Goal: Task Accomplishment & Management: Complete application form

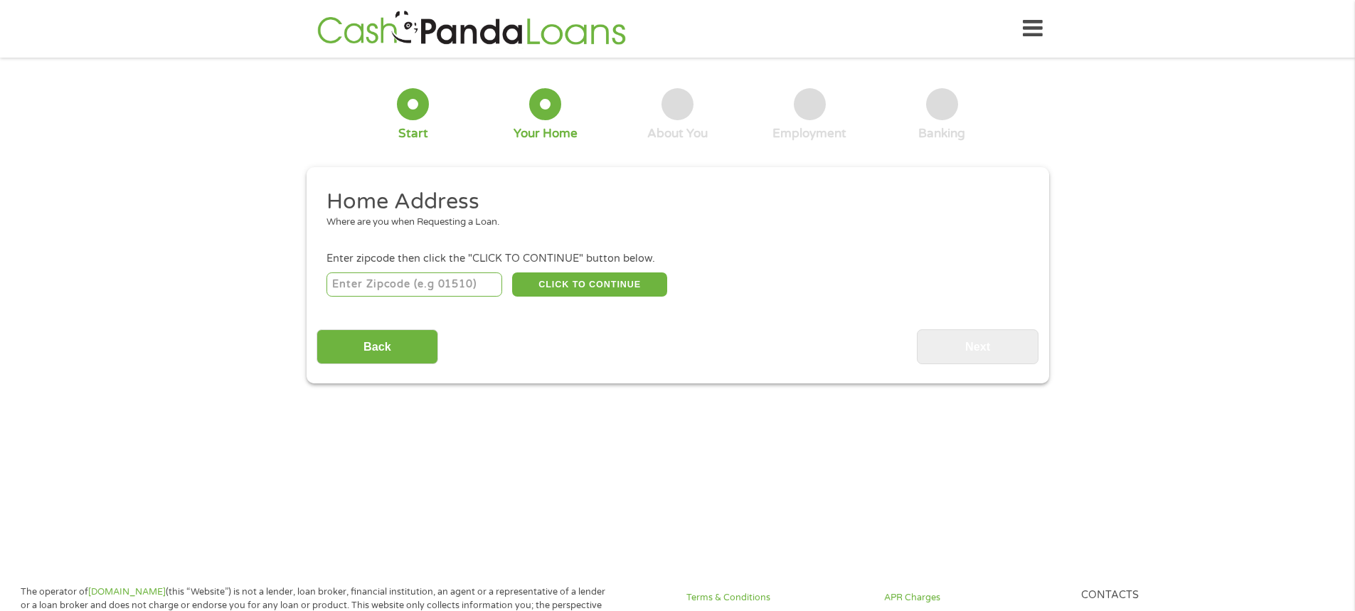
click at [394, 283] on input "number" at bounding box center [414, 284] width 176 height 24
type input "75212"
click at [612, 280] on button "CLICK TO CONTINUE" at bounding box center [589, 284] width 155 height 24
type input "75212"
type input "[GEOGRAPHIC_DATA]"
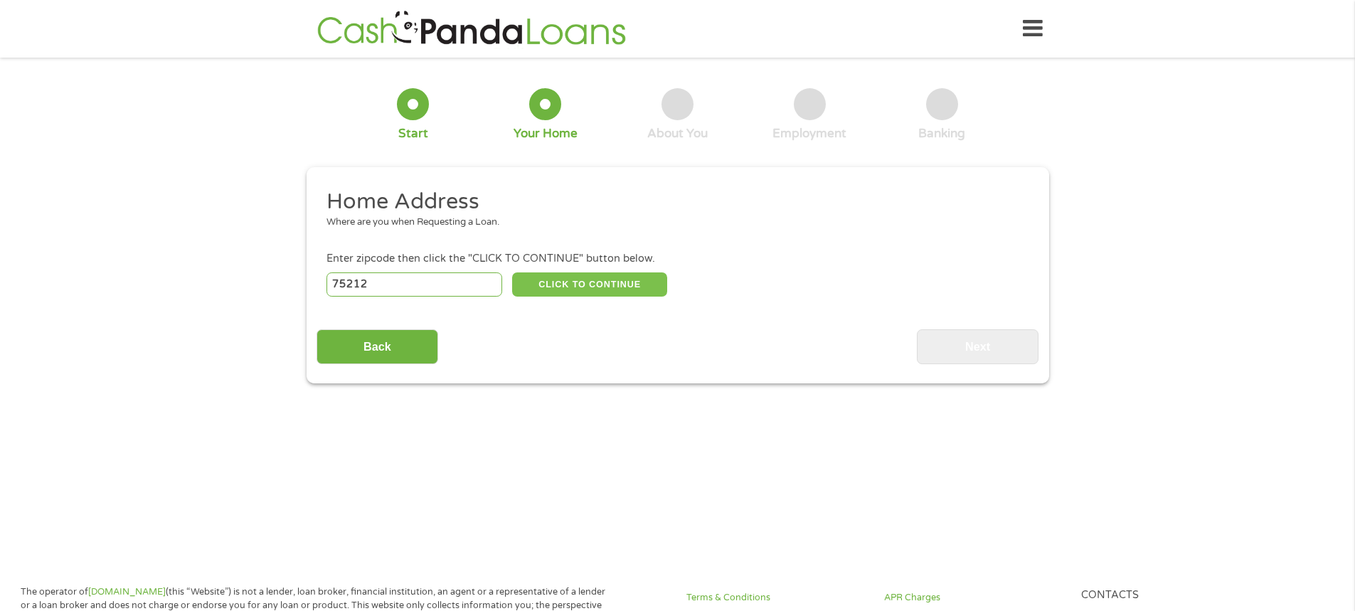
select select "[US_STATE]"
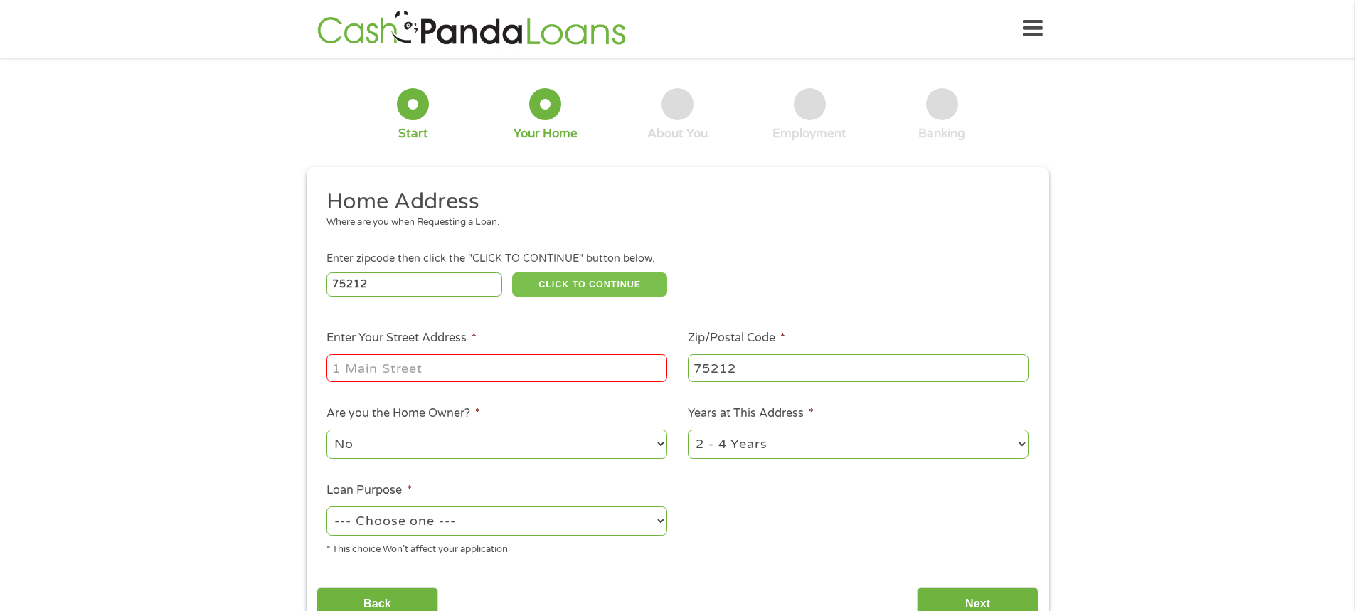
scroll to position [142, 0]
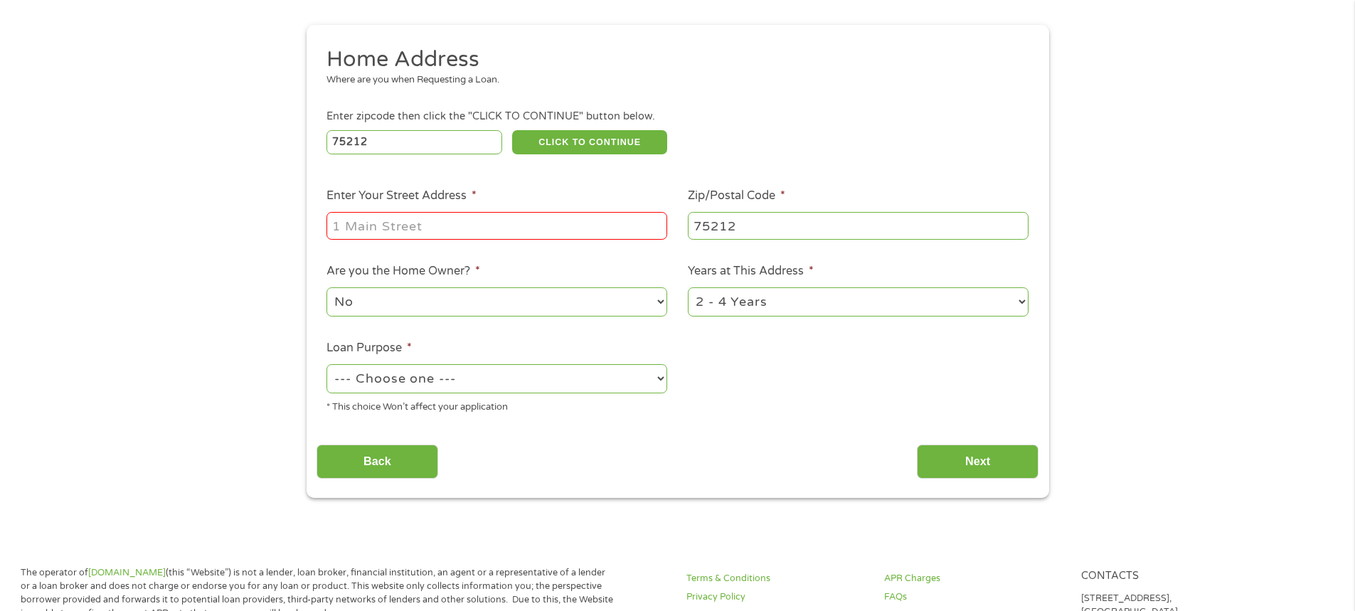
click at [363, 230] on input "Enter Your Street Address *" at bounding box center [496, 225] width 341 height 27
type input "3938 Tumalo Trail"
click at [357, 312] on select "No Yes" at bounding box center [496, 301] width 341 height 29
click at [326, 287] on select "No Yes" at bounding box center [496, 301] width 341 height 29
click at [428, 380] on select "--- Choose one --- Pay Bills Debt Consolidation Home Improvement Major Purchase…" at bounding box center [496, 378] width 341 height 29
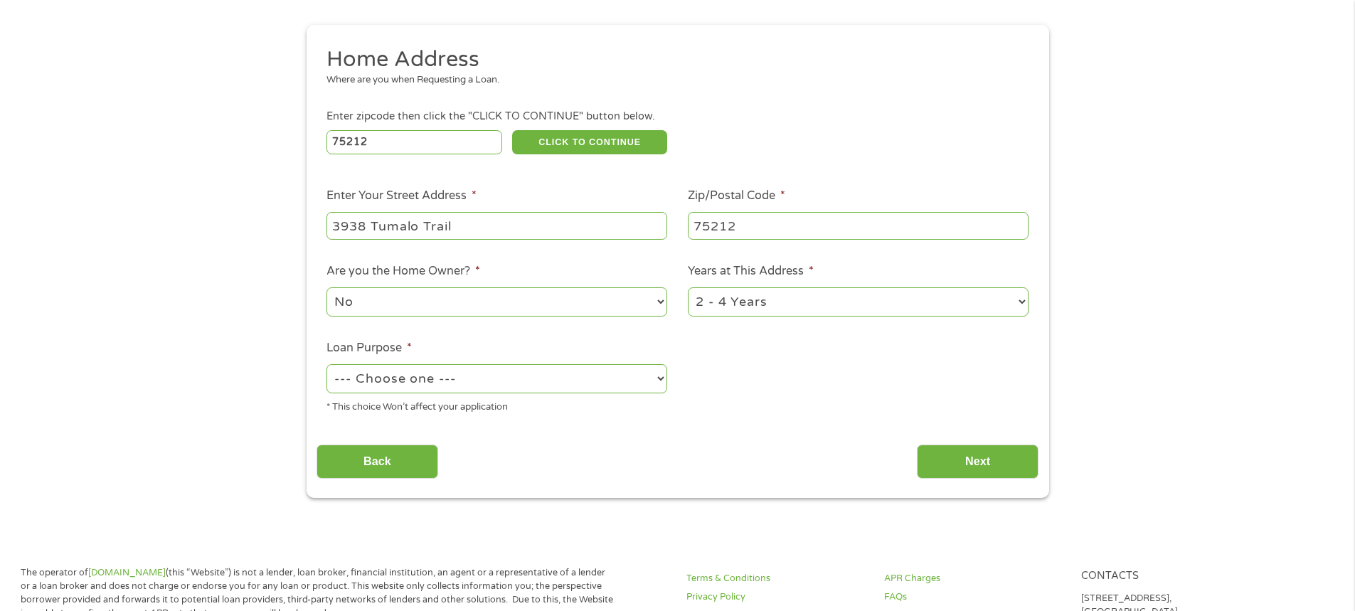
click at [326, 364] on select "--- Choose one --- Pay Bills Debt Consolidation Home Improvement Major Purchase…" at bounding box center [496, 378] width 341 height 29
click at [421, 383] on select "--- Choose one --- Pay Bills Debt Consolidation Home Improvement Major Purchase…" at bounding box center [496, 378] width 341 height 29
select select "majorpurchase"
click at [326, 364] on select "--- Choose one --- Pay Bills Debt Consolidation Home Improvement Major Purchase…" at bounding box center [496, 378] width 341 height 29
click at [955, 466] on input "Next" at bounding box center [978, 461] width 122 height 35
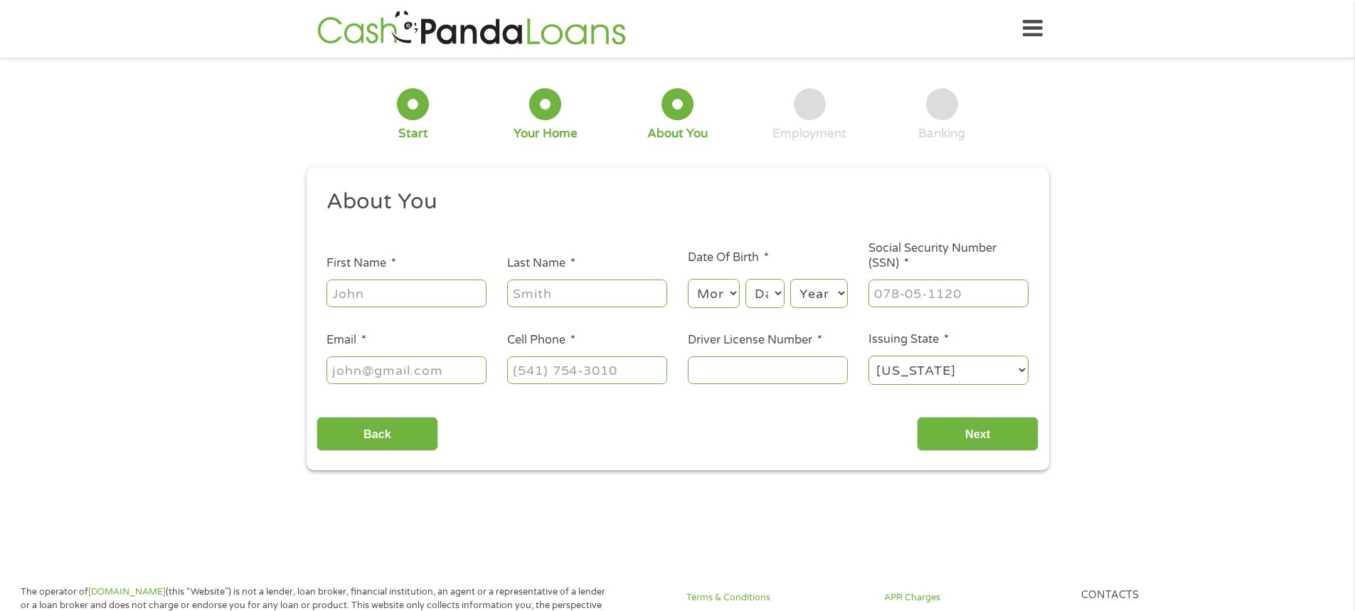
scroll to position [6, 6]
click at [409, 294] on input "First Name *" at bounding box center [406, 292] width 160 height 27
type input "[PERSON_NAME]"
click at [703, 288] on select "Month 1 2 3 4 5 6 7 8 9 10 11 12" at bounding box center [714, 293] width 52 height 29
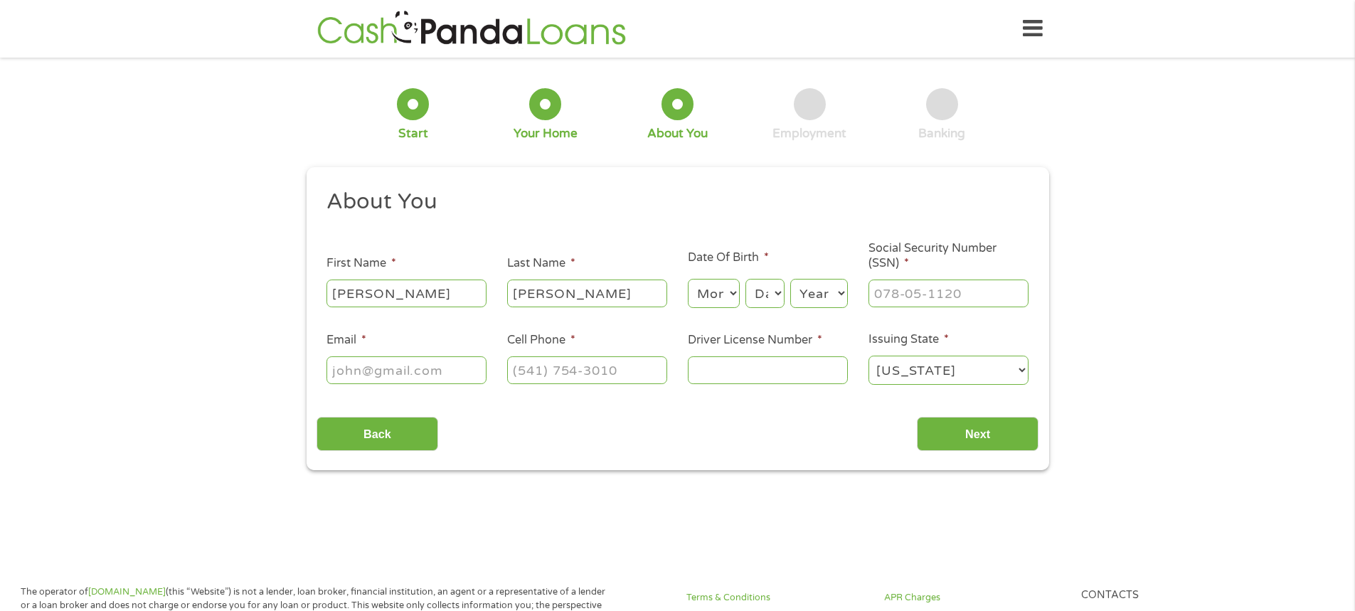
select select "8"
click at [688, 279] on select "Month 1 2 3 4 5 6 7 8 9 10 11 12" at bounding box center [714, 293] width 52 height 29
click at [760, 290] on select "Day 1 2 3 4 5 6 7 8 9 10 11 12 13 14 15 16 17 18 19 20 21 22 23 24 25 26 27 28 …" at bounding box center [764, 293] width 38 height 29
select select "19"
click at [745, 279] on select "Day 1 2 3 4 5 6 7 8 9 10 11 12 13 14 15 16 17 18 19 20 21 22 23 24 25 26 27 28 …" at bounding box center [764, 293] width 38 height 29
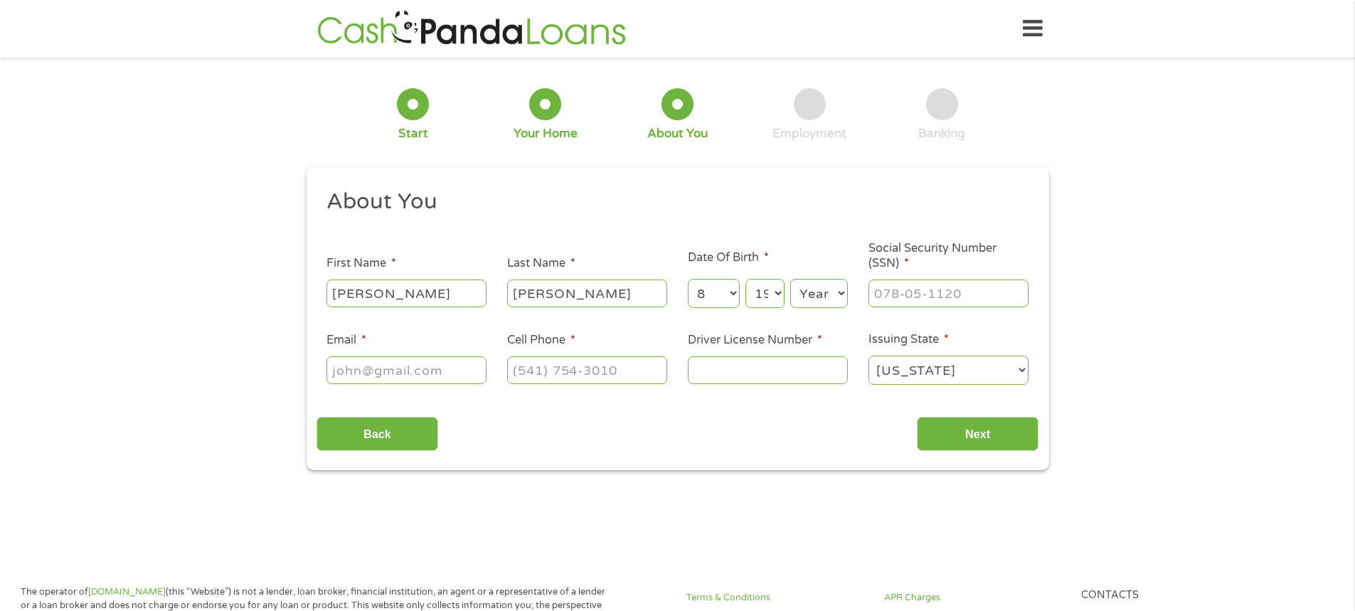
click at [825, 293] on select "Year [DATE] 2006 2005 2004 2003 2002 2001 2000 1999 1998 1997 1996 1995 1994 19…" at bounding box center [819, 293] width 58 height 29
select select "1974"
click at [790, 279] on select "Year [DATE] 2006 2005 2004 2003 2002 2001 2000 1999 1998 1997 1996 1995 1994 19…" at bounding box center [819, 293] width 58 height 29
click at [926, 302] on input "___-__-____" at bounding box center [948, 292] width 160 height 27
type input "466-93-4906"
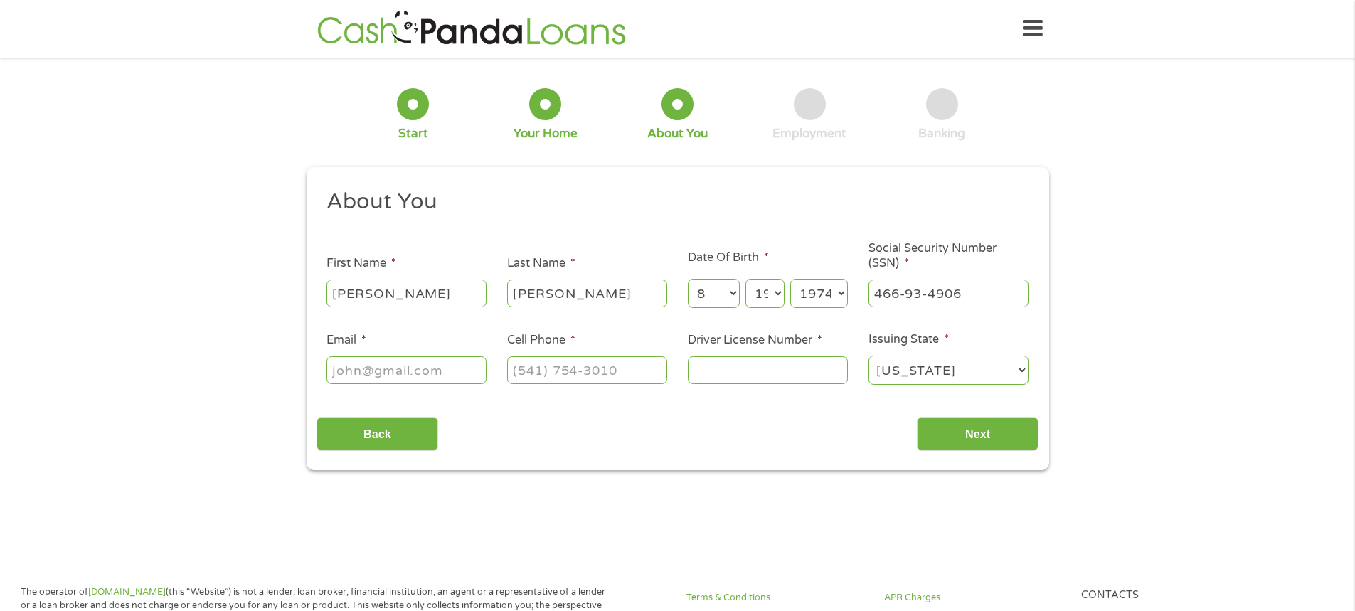
click at [363, 366] on input "Email *" at bounding box center [406, 369] width 160 height 27
type input "[EMAIL_ADDRESS][DOMAIN_NAME]"
type input "[PHONE_NUMBER]"
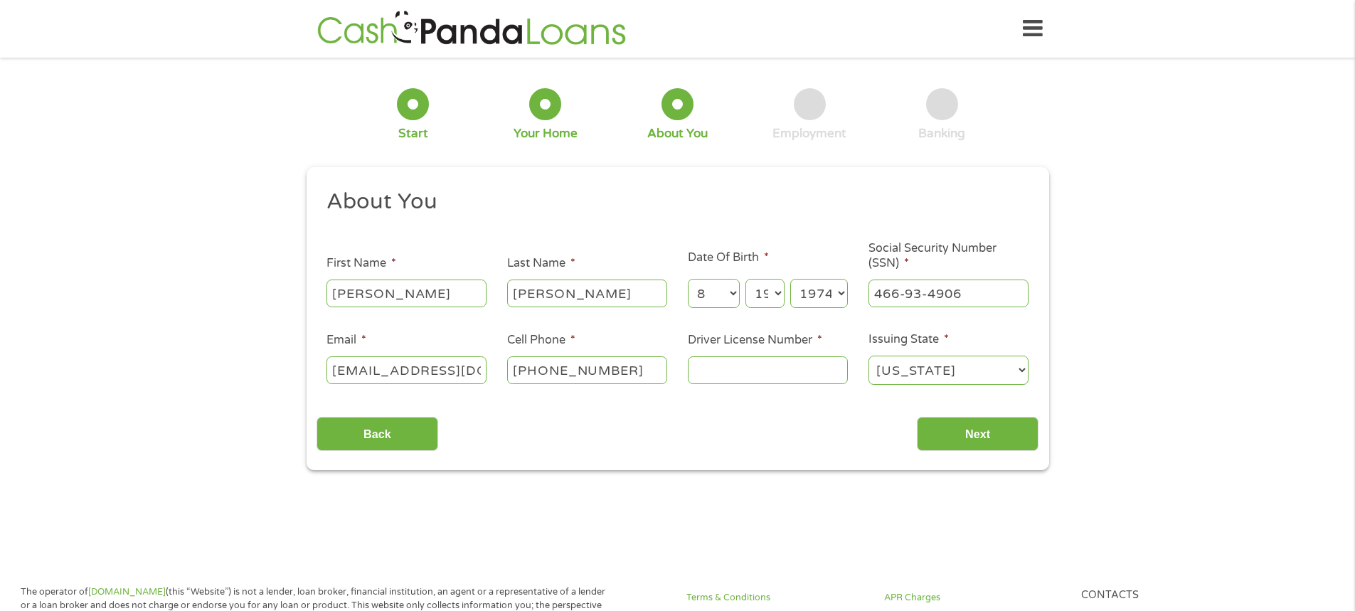
click at [760, 378] on input "Driver License Number *" at bounding box center [768, 369] width 160 height 27
type input "03869134"
click at [979, 435] on input "Next" at bounding box center [978, 434] width 122 height 35
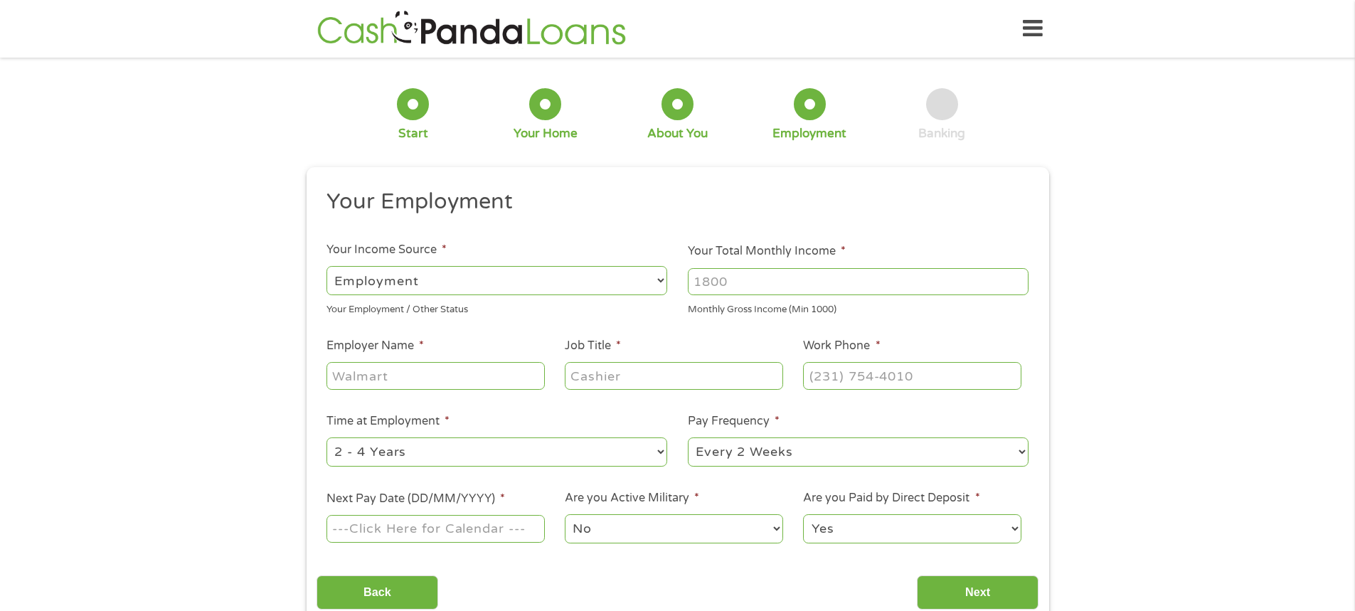
scroll to position [6, 6]
click at [819, 279] on input "Your Total Monthly Income *" at bounding box center [858, 281] width 341 height 27
click at [100, 373] on div "1 Start 2 Your Home 3 About You 4 Employment 5 Banking 6 This field is hidden w…" at bounding box center [677, 348] width 1355 height 561
click at [1109, 186] on div "1 Start 2 Your Home 3 About You 4 Employment 5 Banking 6 This field is hidden w…" at bounding box center [677, 348] width 1355 height 561
click at [877, 271] on input "Your Total Monthly Income *" at bounding box center [858, 281] width 341 height 27
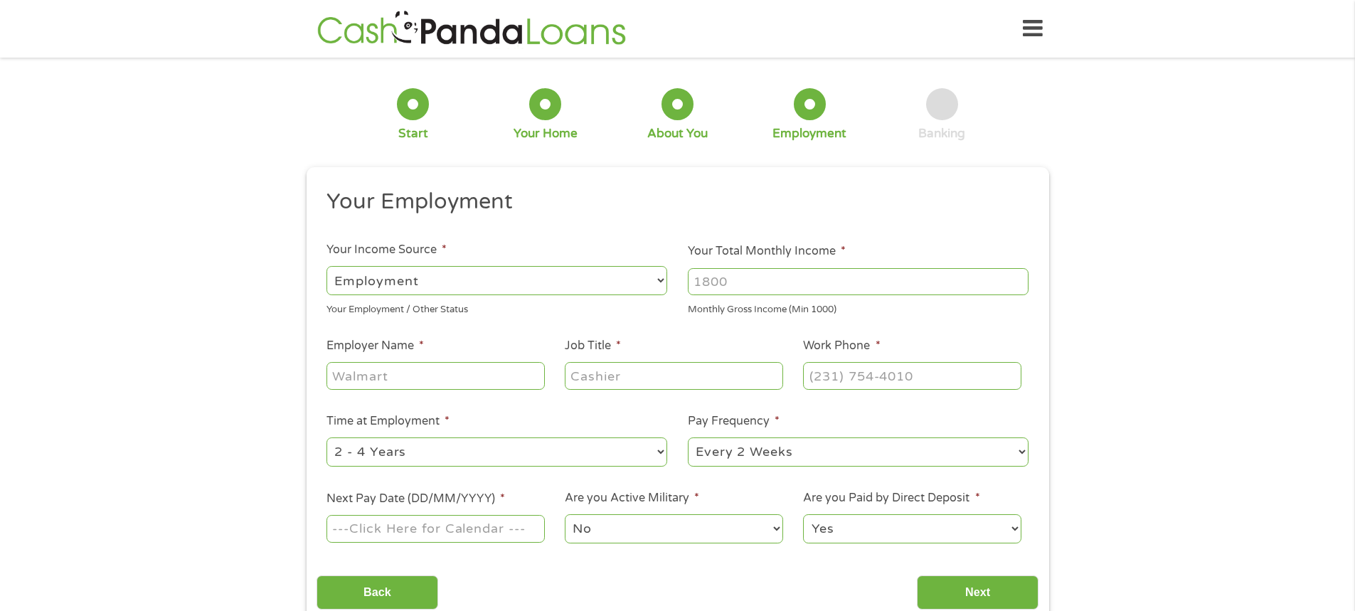
click at [797, 278] on input "Your Total Monthly Income *" at bounding box center [858, 281] width 341 height 27
type input "3072"
type input "Hull Associates North, LP"
type input "HR Assistant"
type input "[PHONE_NUMBER]"
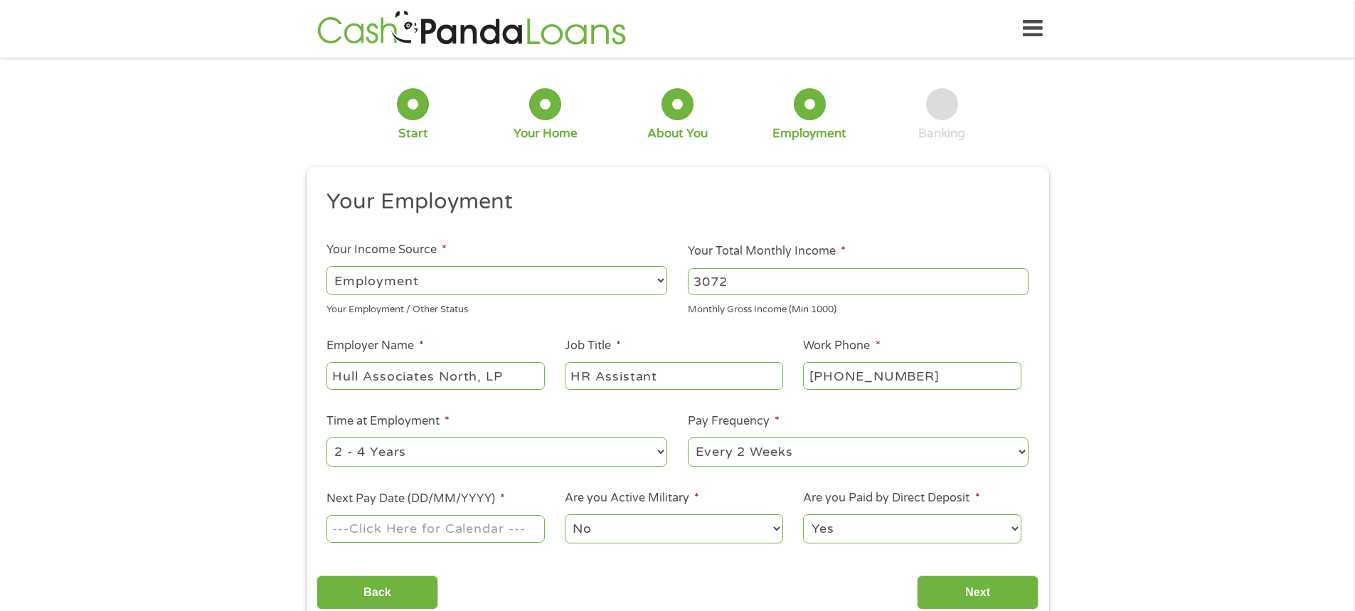
scroll to position [71, 0]
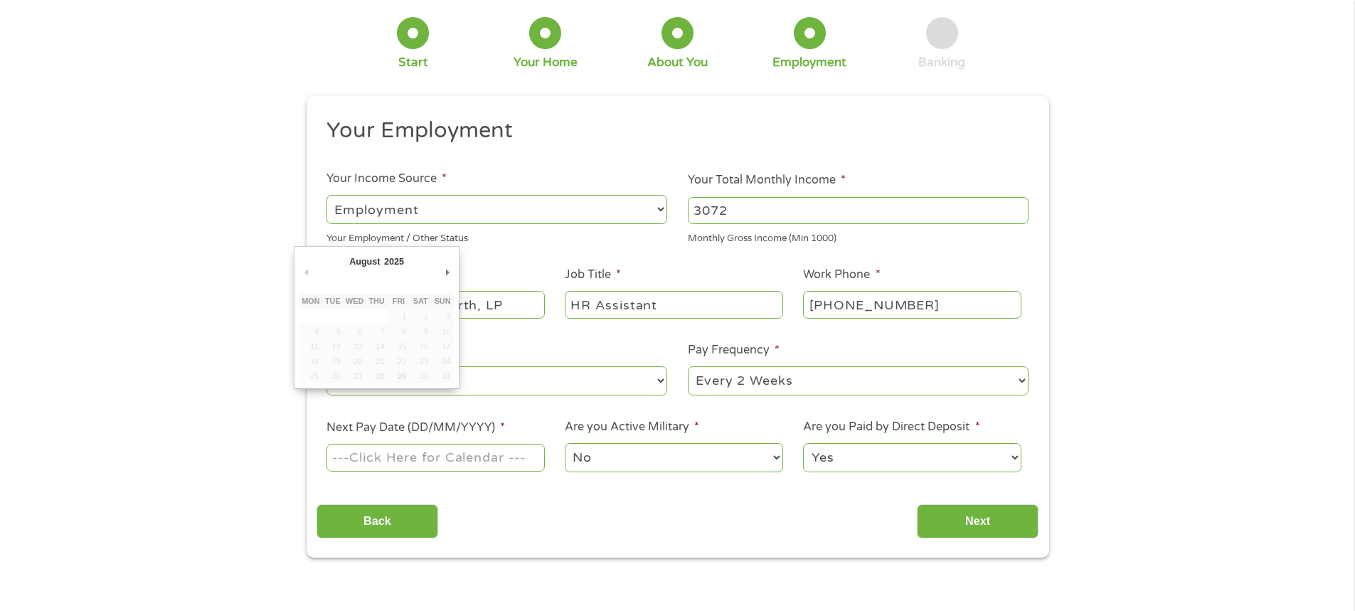
click at [460, 459] on input "Next Pay Date (DD/MM/YYYY) *" at bounding box center [435, 457] width 218 height 27
click at [852, 373] on select "--- Choose one --- Every 2 Weeks Every Week Monthly Semi-Monthly" at bounding box center [858, 380] width 341 height 29
select select "weekly"
click at [688, 366] on select "--- Choose one --- Every 2 Weeks Every Week Monthly Semi-Monthly" at bounding box center [858, 380] width 341 height 29
click at [462, 459] on input "Next Pay Date (DD/MM/YYYY) *" at bounding box center [435, 457] width 218 height 27
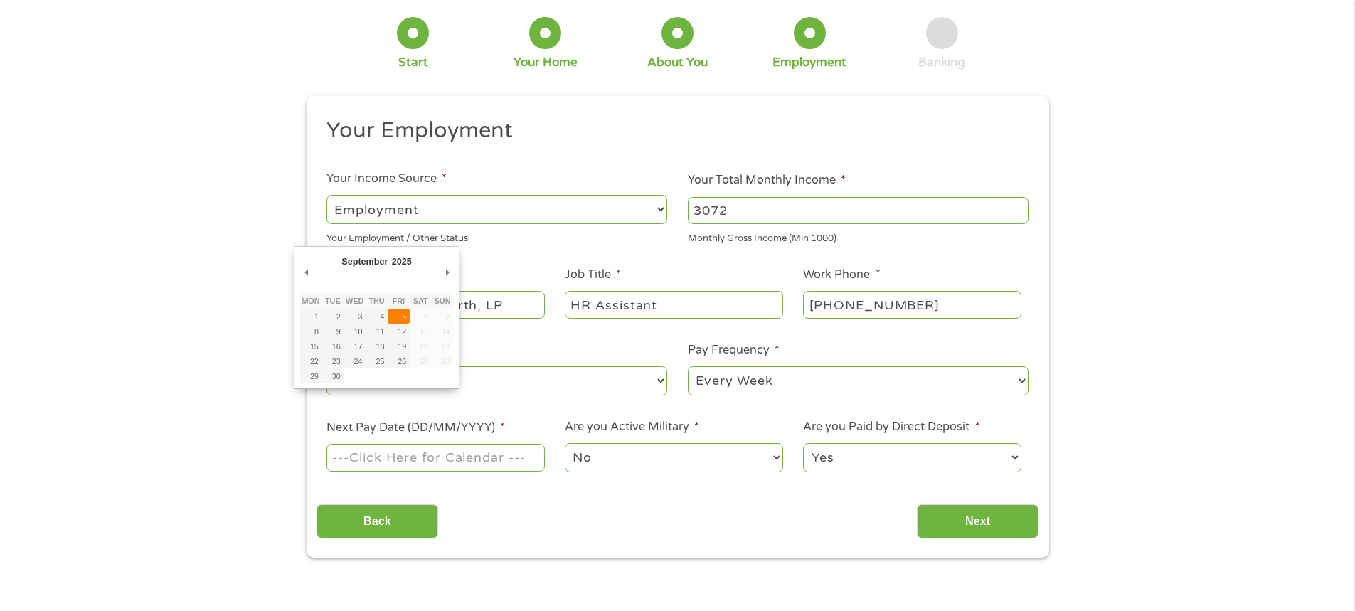
type input "[DATE]"
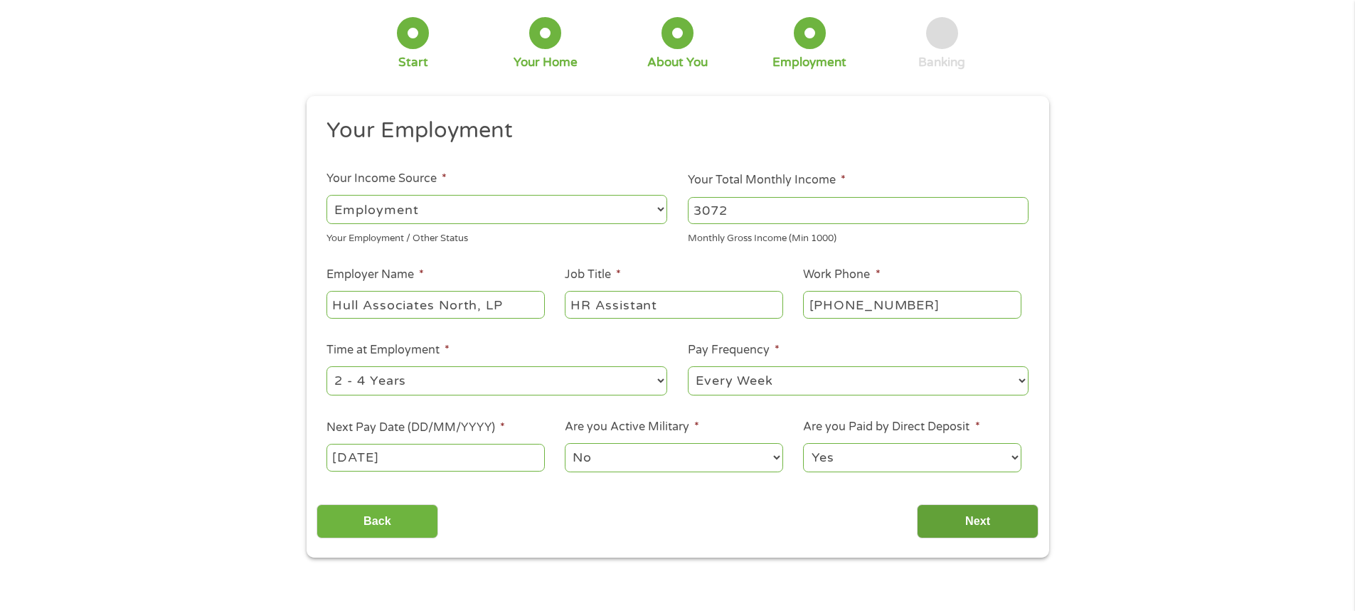
click at [947, 529] on input "Next" at bounding box center [978, 521] width 122 height 35
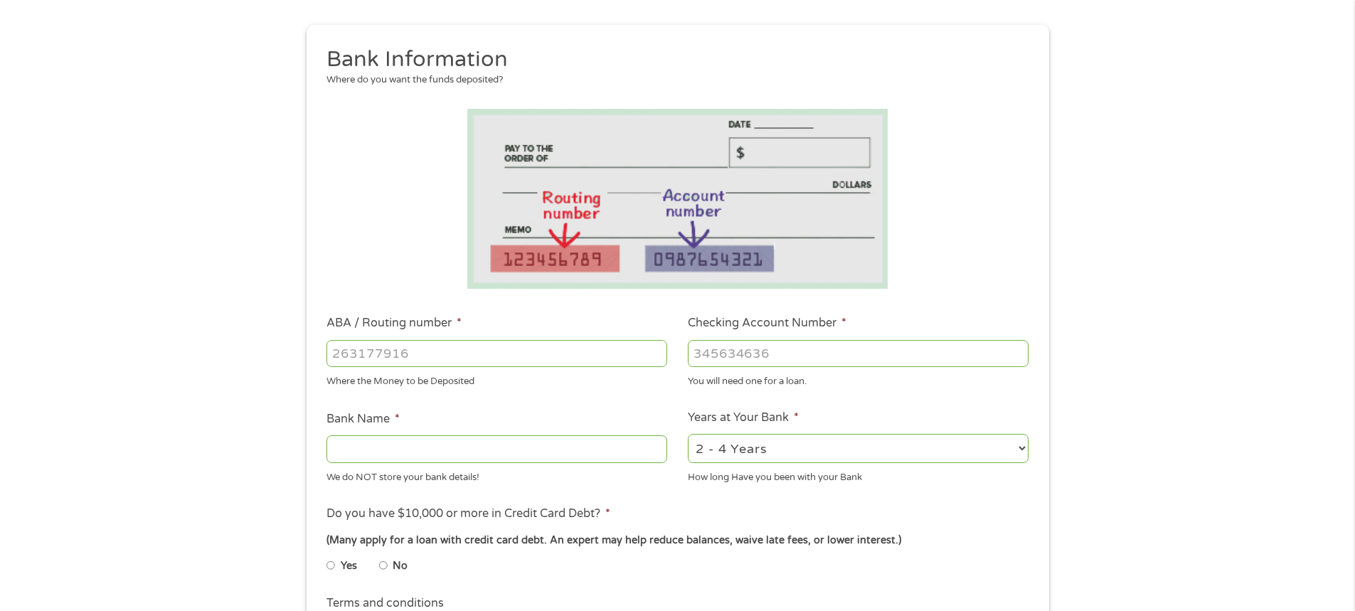
scroll to position [213, 0]
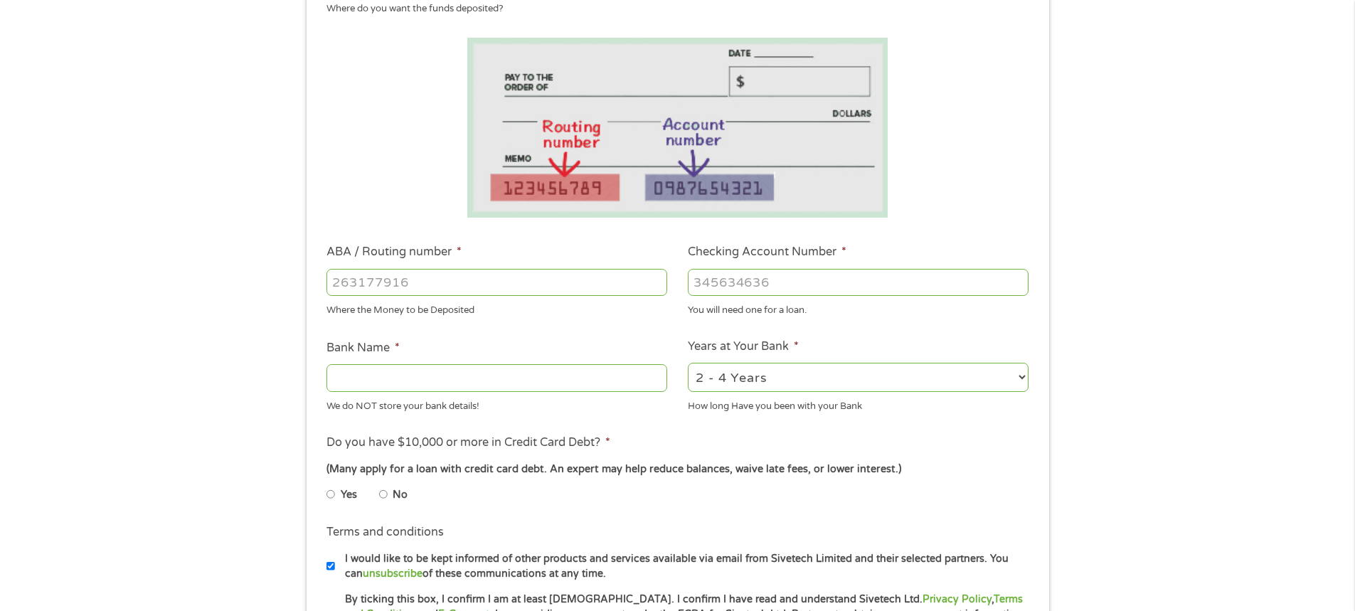
click at [410, 290] on input "ABA / Routing number *" at bounding box center [496, 282] width 341 height 27
type input "111906271"
type input "FIRST NATIONAL BANK [US_STATE]"
click at [745, 289] on input "Checking Account Number *" at bounding box center [858, 282] width 341 height 27
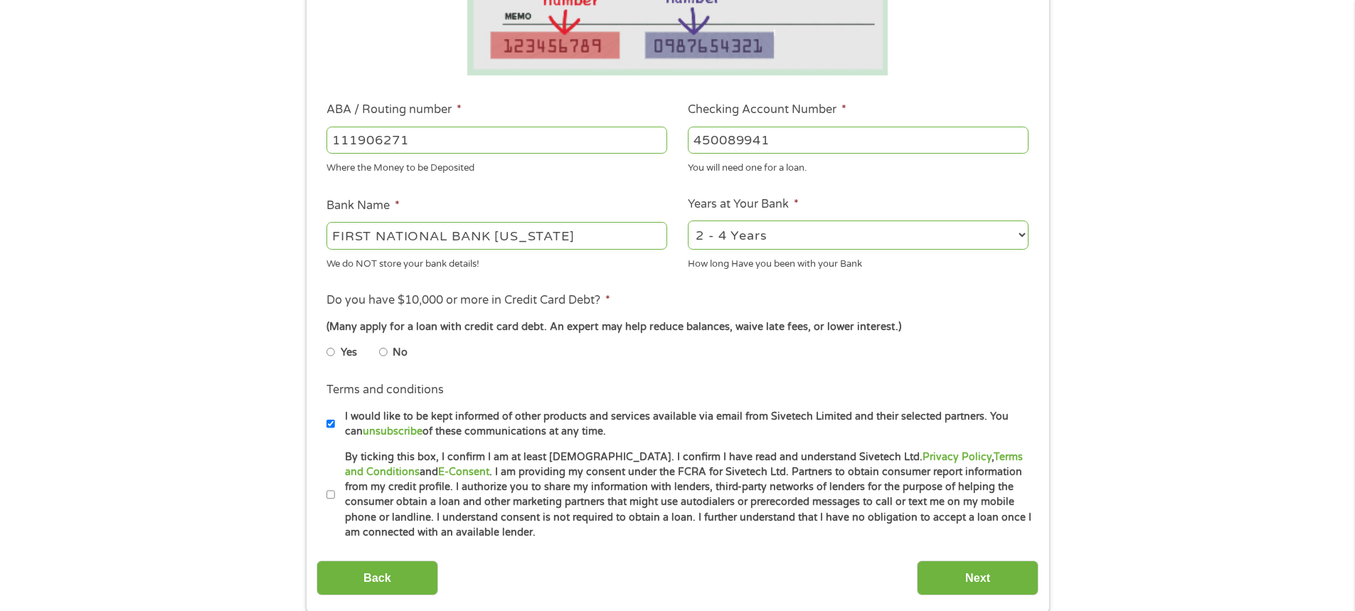
type input "450089941"
click at [327, 353] on input "Yes" at bounding box center [330, 352] width 9 height 23
radio input "true"
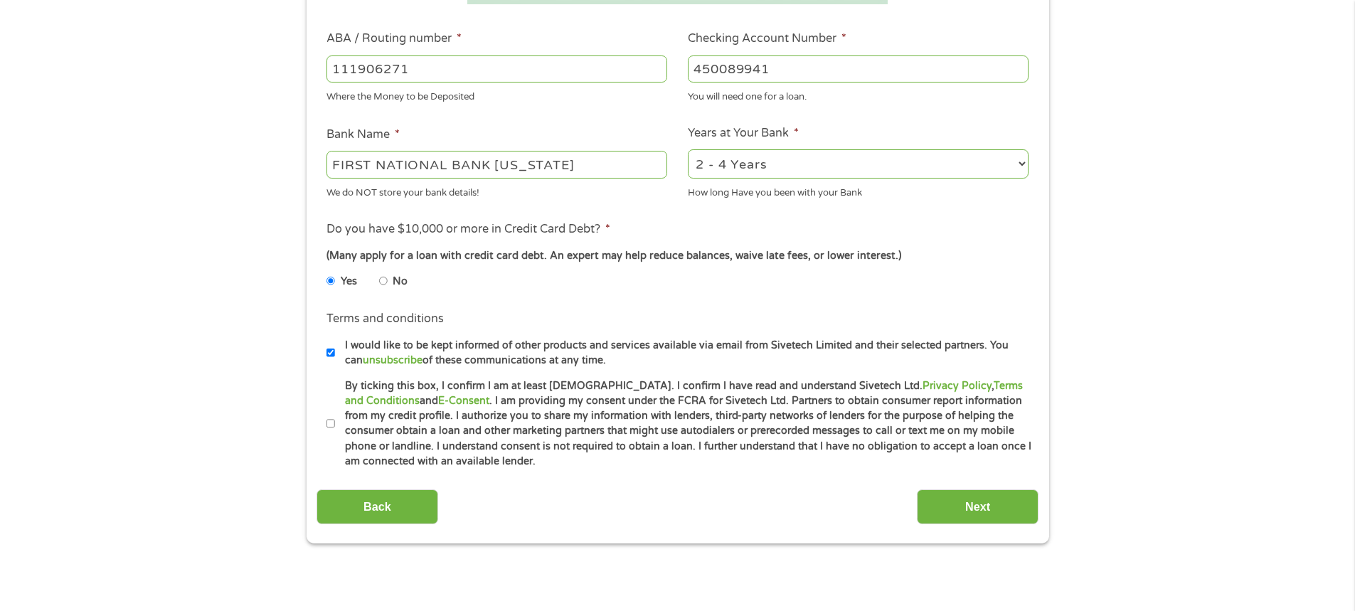
scroll to position [71, 0]
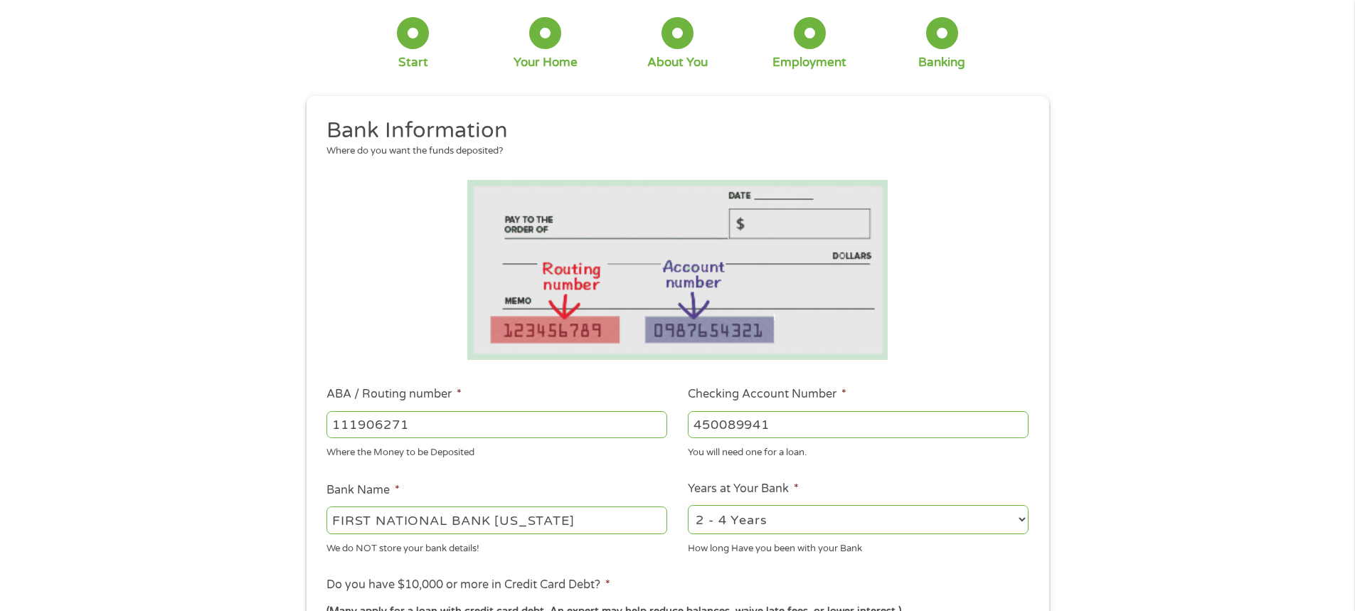
click at [543, 46] on div at bounding box center [545, 33] width 32 height 32
click at [545, 40] on div at bounding box center [545, 33] width 32 height 32
click at [660, 38] on div "About You" at bounding box center [677, 43] width 60 height 53
click at [421, 43] on div at bounding box center [413, 33] width 32 height 32
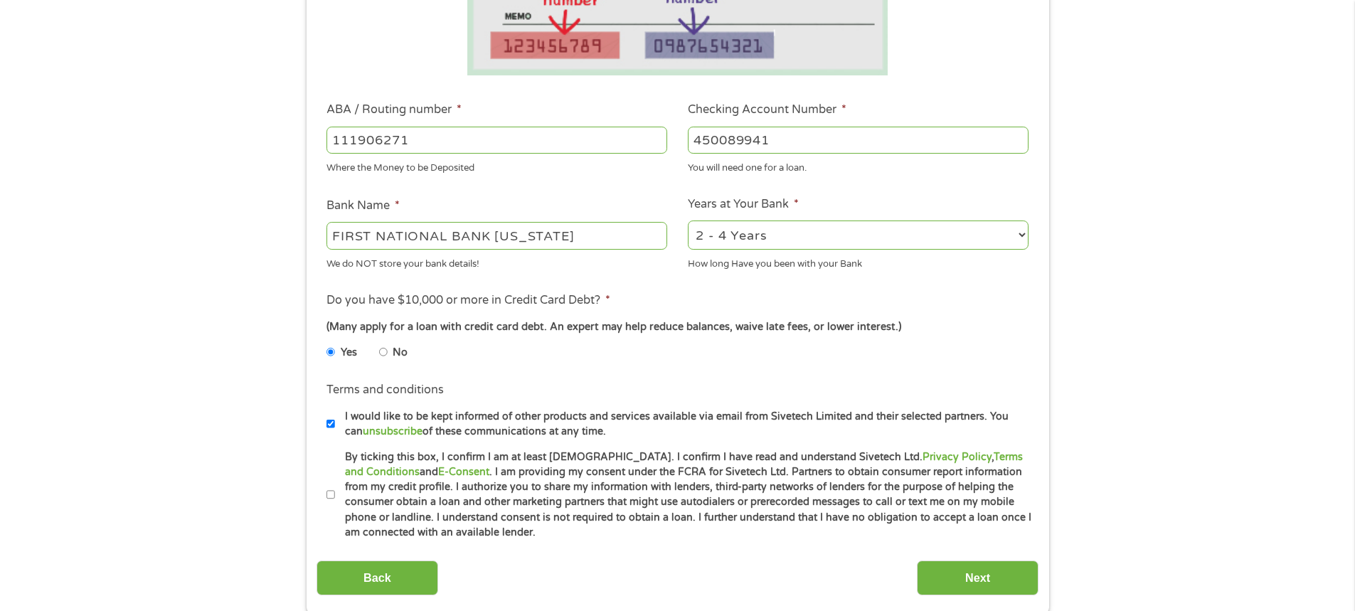
scroll to position [569, 0]
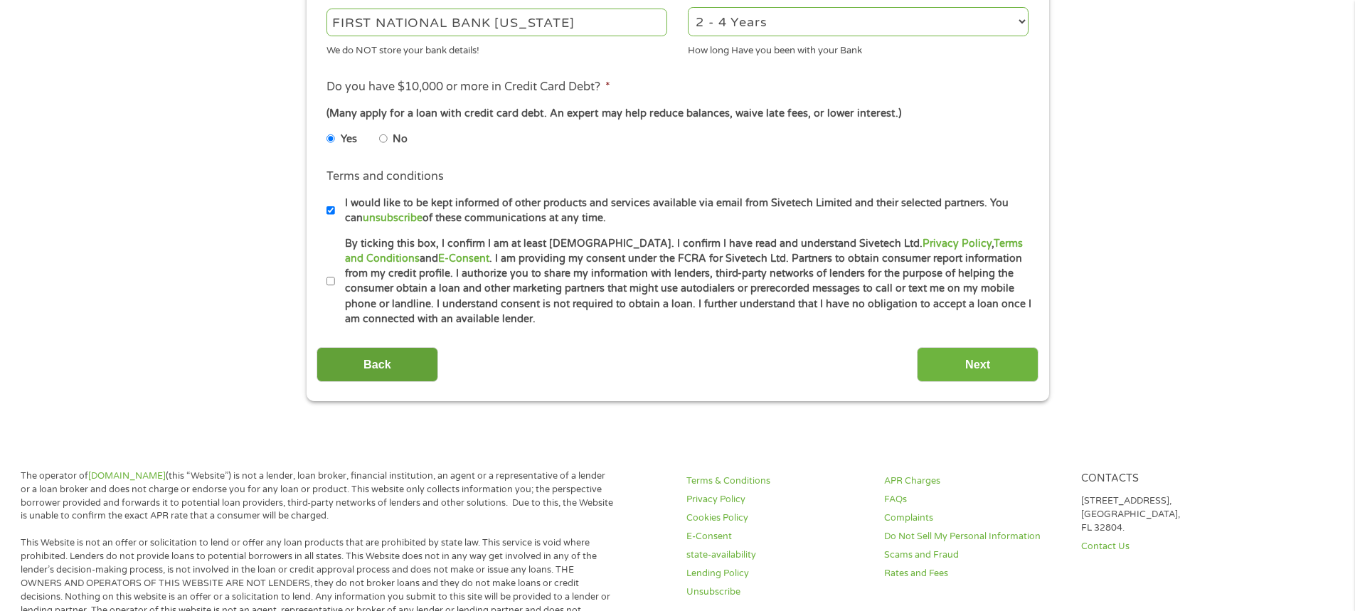
click at [352, 369] on input "Back" at bounding box center [377, 364] width 122 height 35
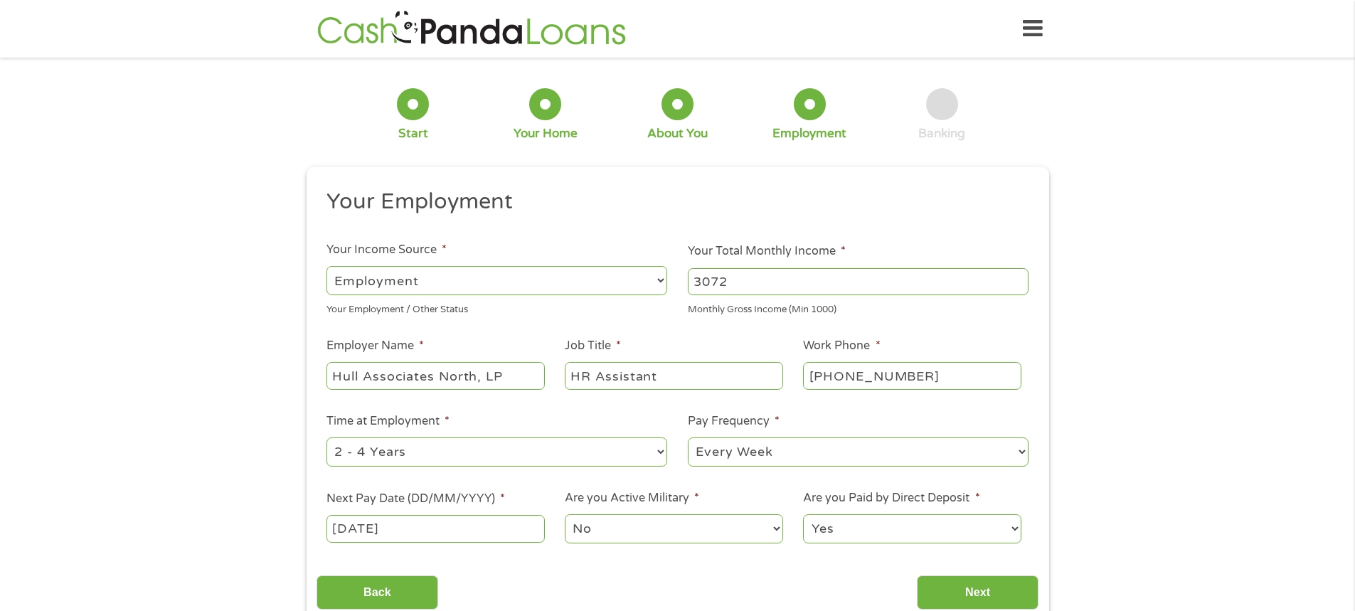
scroll to position [6, 6]
click at [378, 597] on input "Back" at bounding box center [377, 592] width 122 height 35
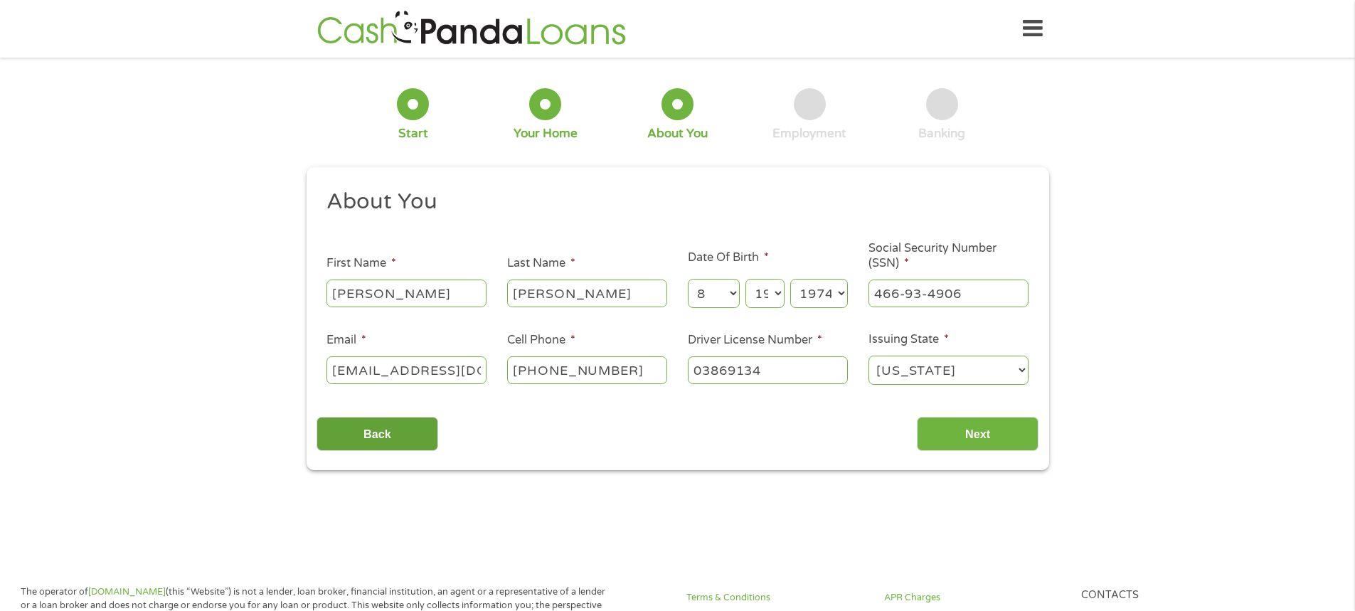
click at [380, 436] on input "Back" at bounding box center [377, 434] width 122 height 35
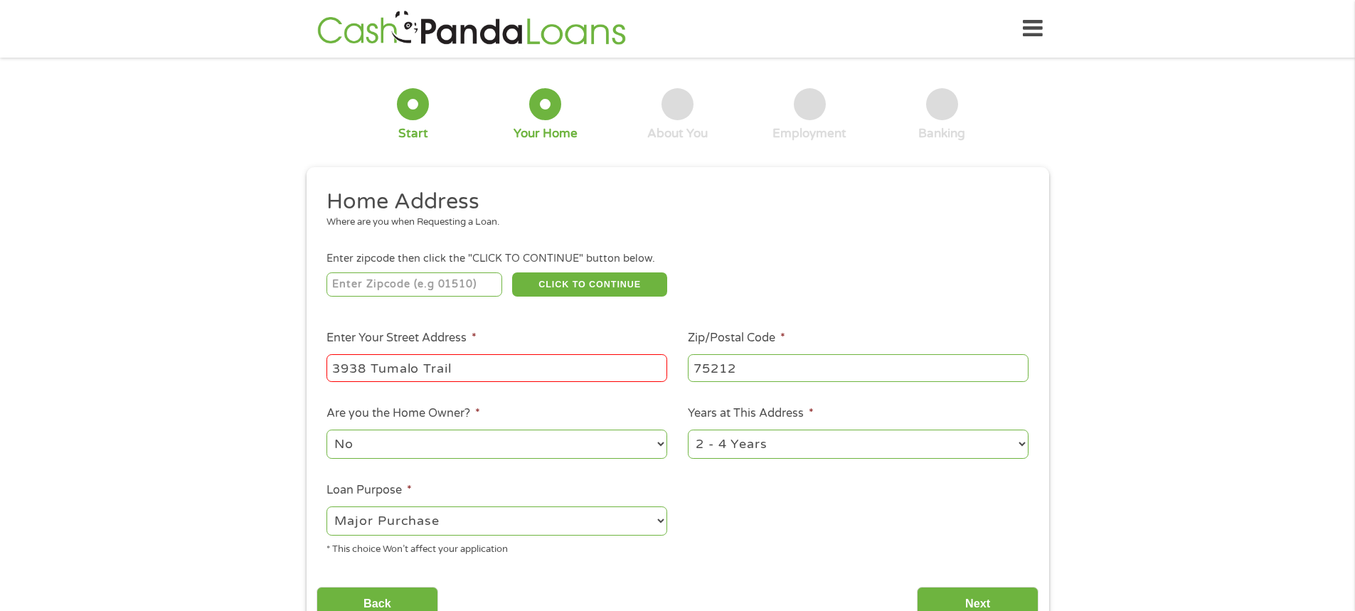
scroll to position [71, 0]
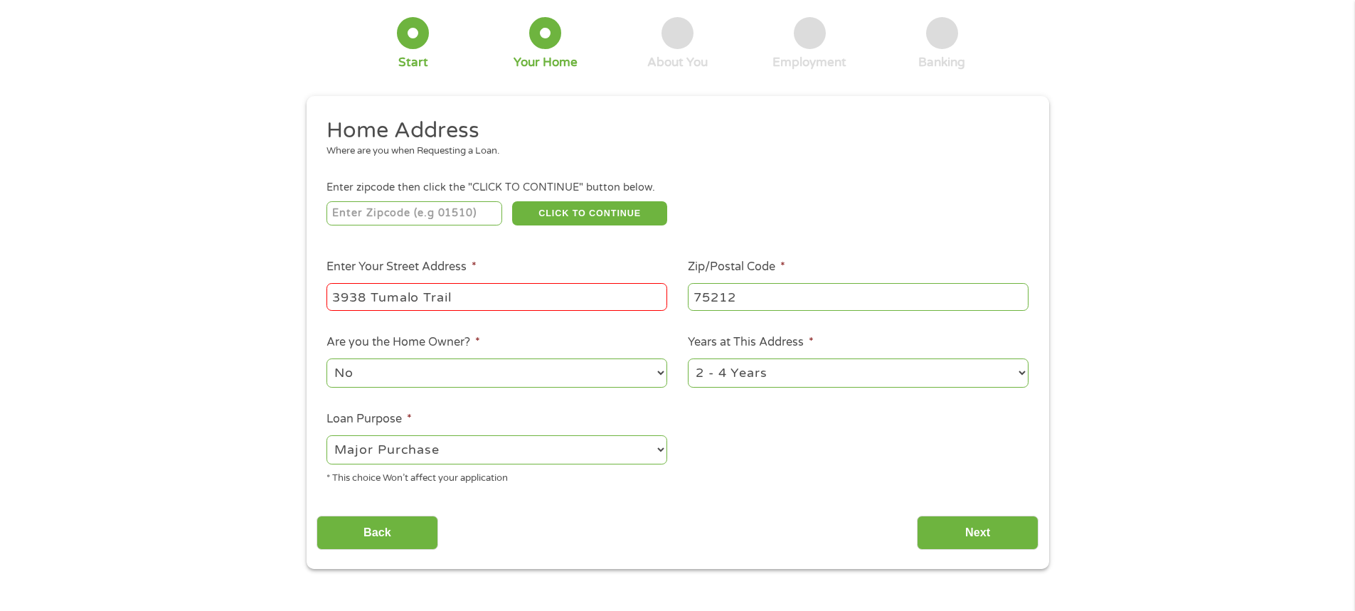
click at [472, 292] on input "3938 Tumalo Trail" at bounding box center [496, 296] width 341 height 27
click at [632, 443] on select "--- Choose one --- Pay Bills Debt Consolidation Home Improvement Major Purchase…" at bounding box center [496, 449] width 341 height 29
select select "debtconsolidation"
click at [326, 435] on select "--- Choose one --- Pay Bills Debt Consolidation Home Improvement Major Purchase…" at bounding box center [496, 449] width 341 height 29
click at [972, 532] on input "Next" at bounding box center [978, 533] width 122 height 35
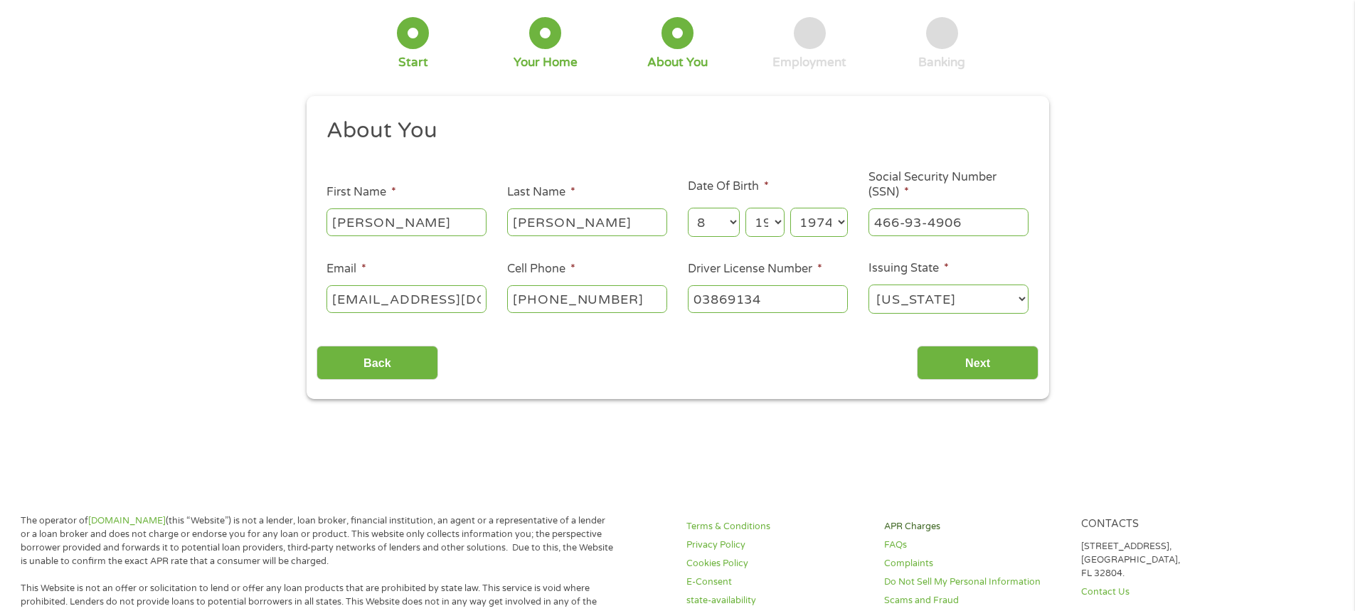
scroll to position [0, 0]
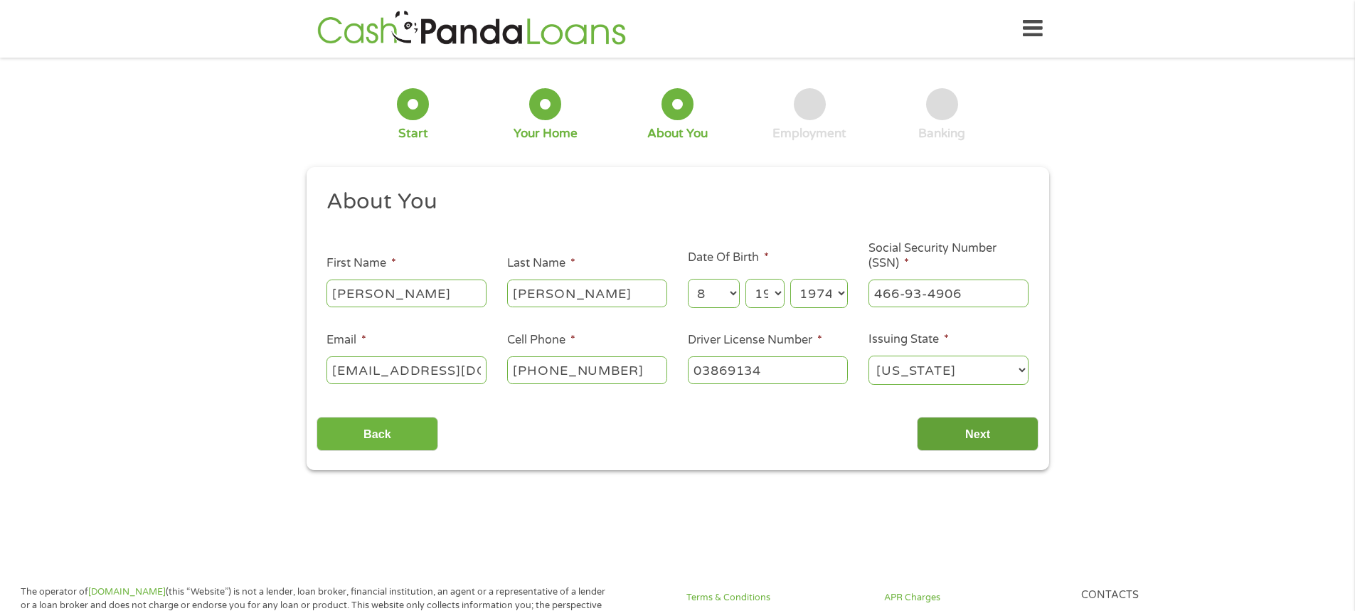
click at [997, 437] on input "Next" at bounding box center [978, 434] width 122 height 35
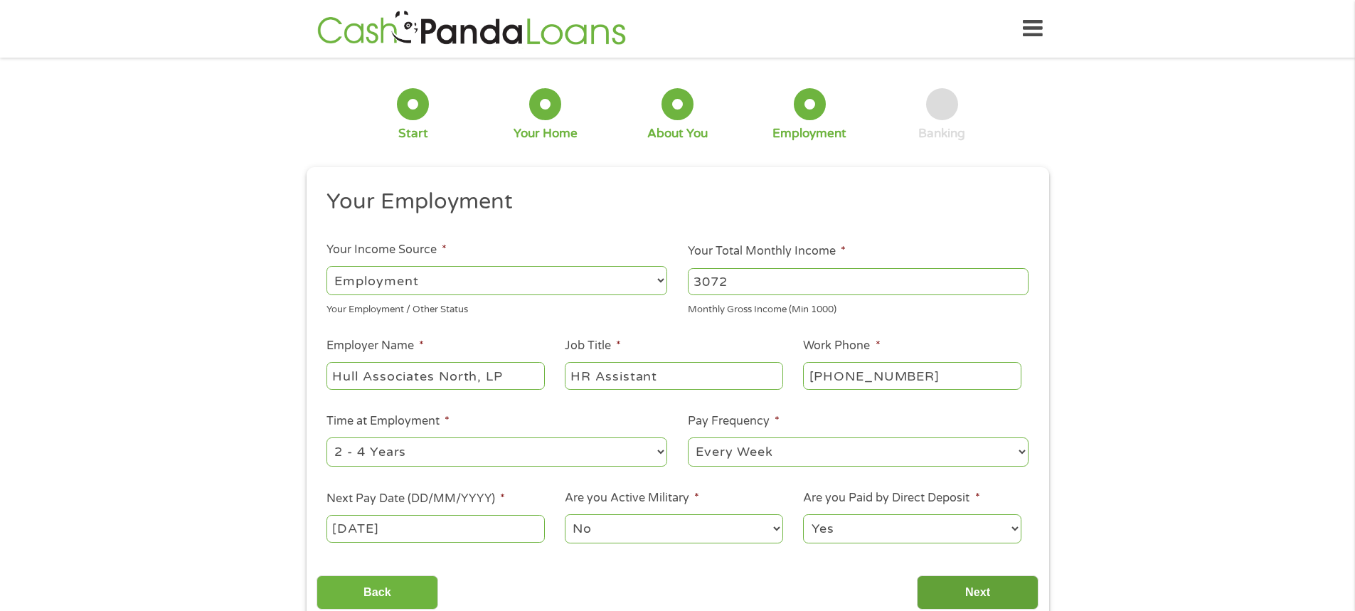
click at [979, 585] on input "Next" at bounding box center [978, 592] width 122 height 35
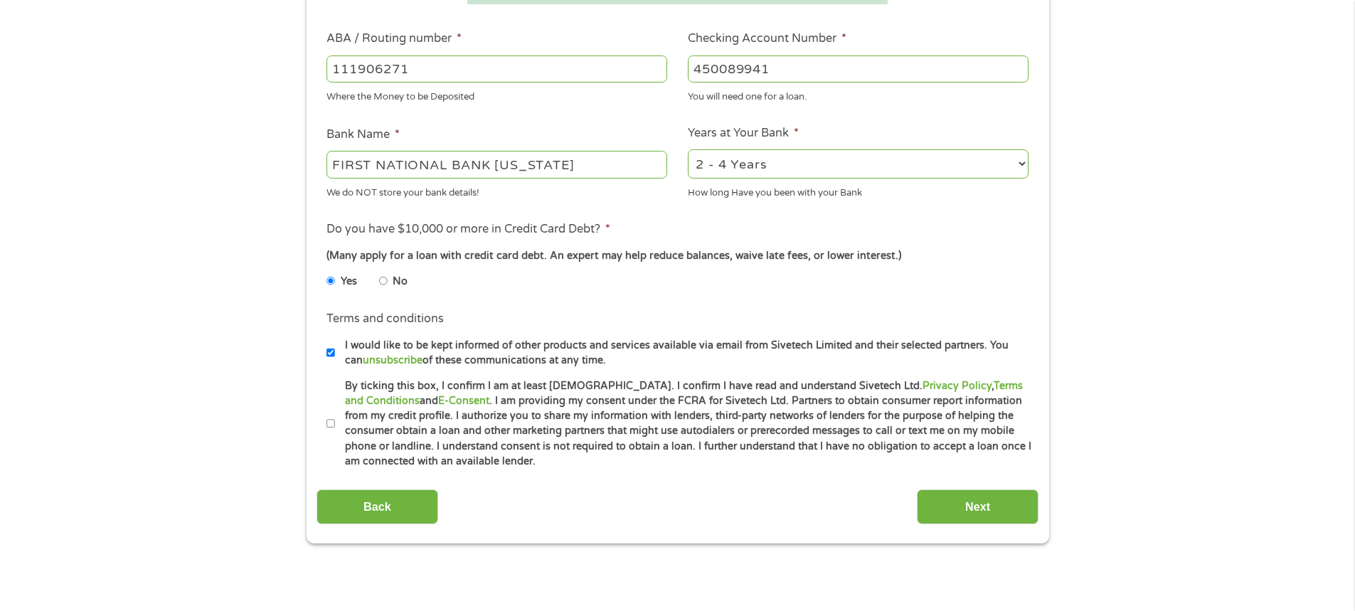
scroll to position [498, 0]
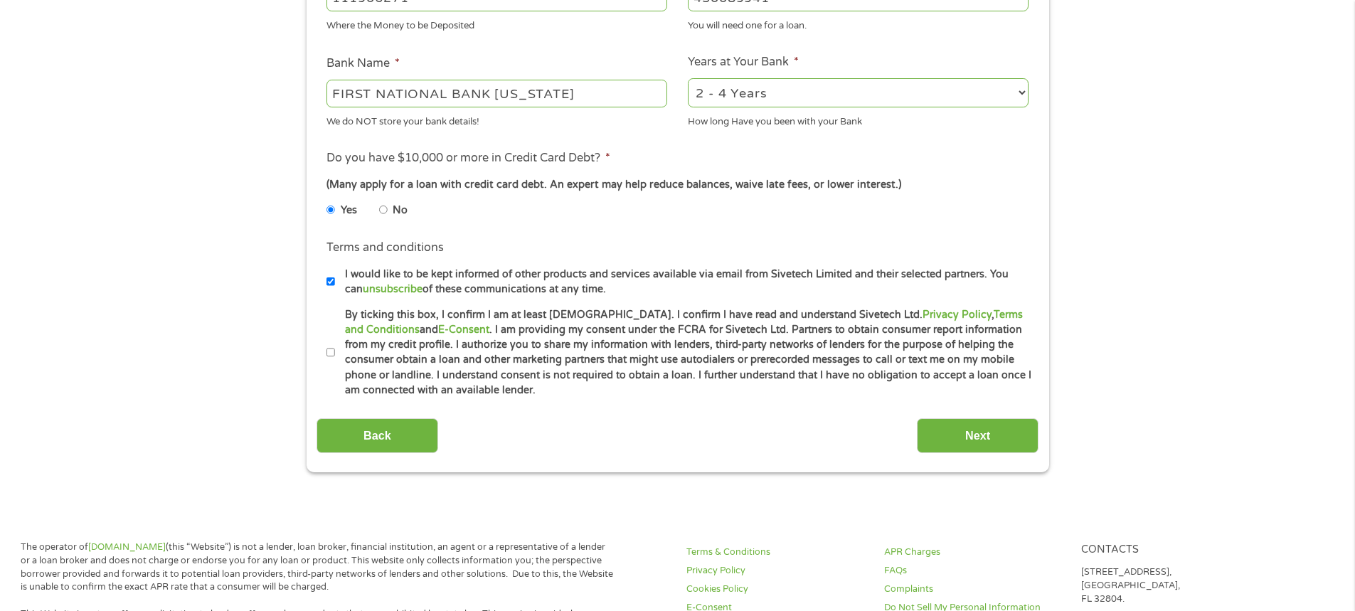
click at [331, 357] on input "By ticking this box, I confirm I am at least [DEMOGRAPHIC_DATA]. I confirm I ha…" at bounding box center [330, 352] width 9 height 23
checkbox input "true"
click at [988, 425] on input "Next" at bounding box center [978, 435] width 122 height 35
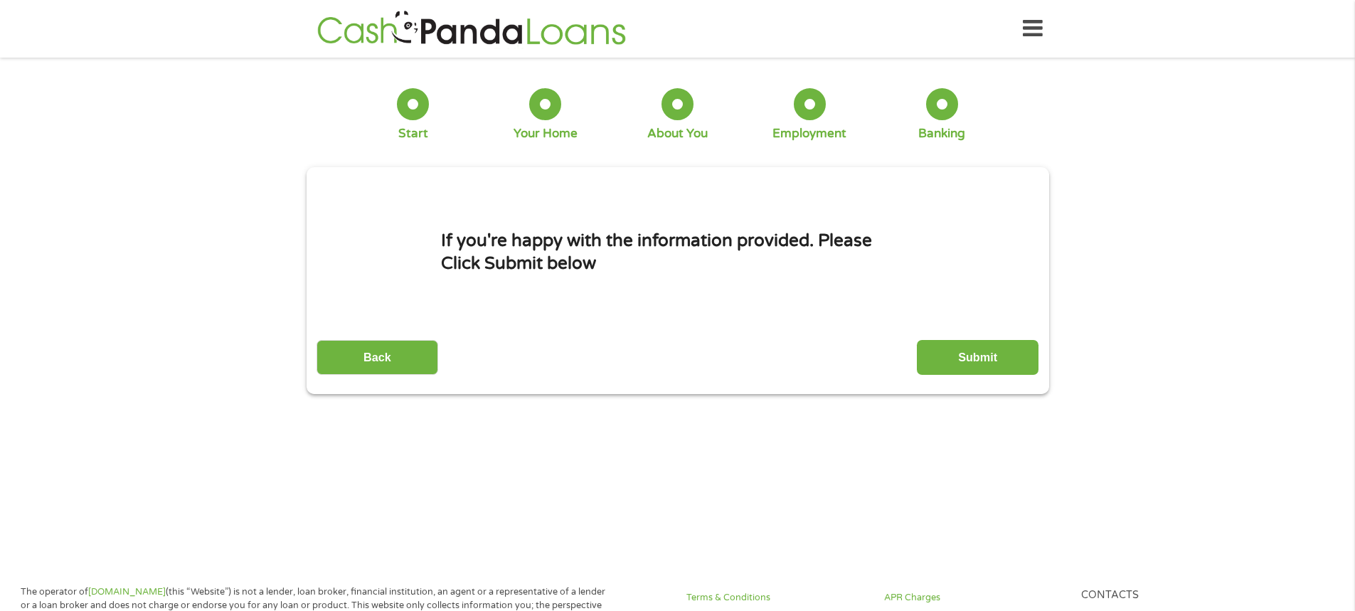
scroll to position [6, 6]
click at [974, 362] on input "Submit" at bounding box center [978, 357] width 122 height 35
